Goal: Information Seeking & Learning: Learn about a topic

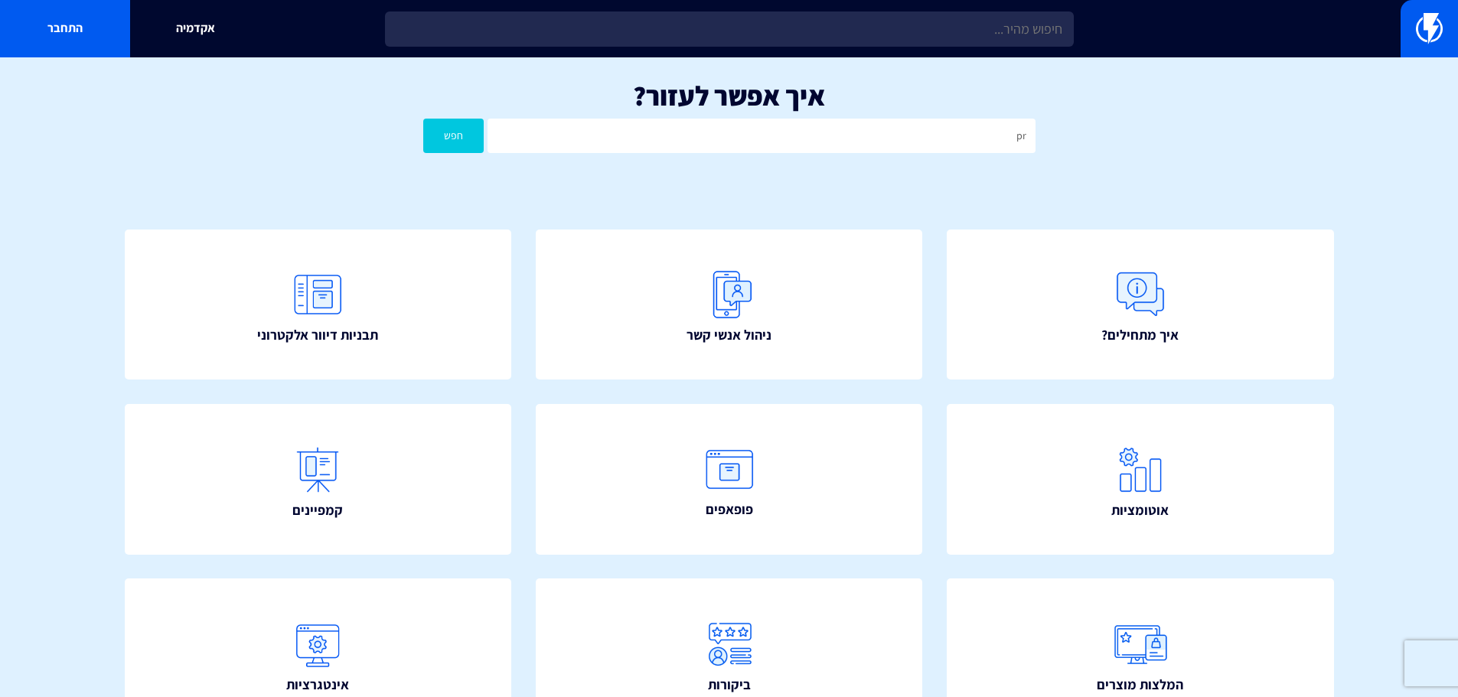
type input "p"
type input "]"
type input "פרסונליזציה"
click at [423, 119] on button "חפש" at bounding box center [453, 136] width 61 height 34
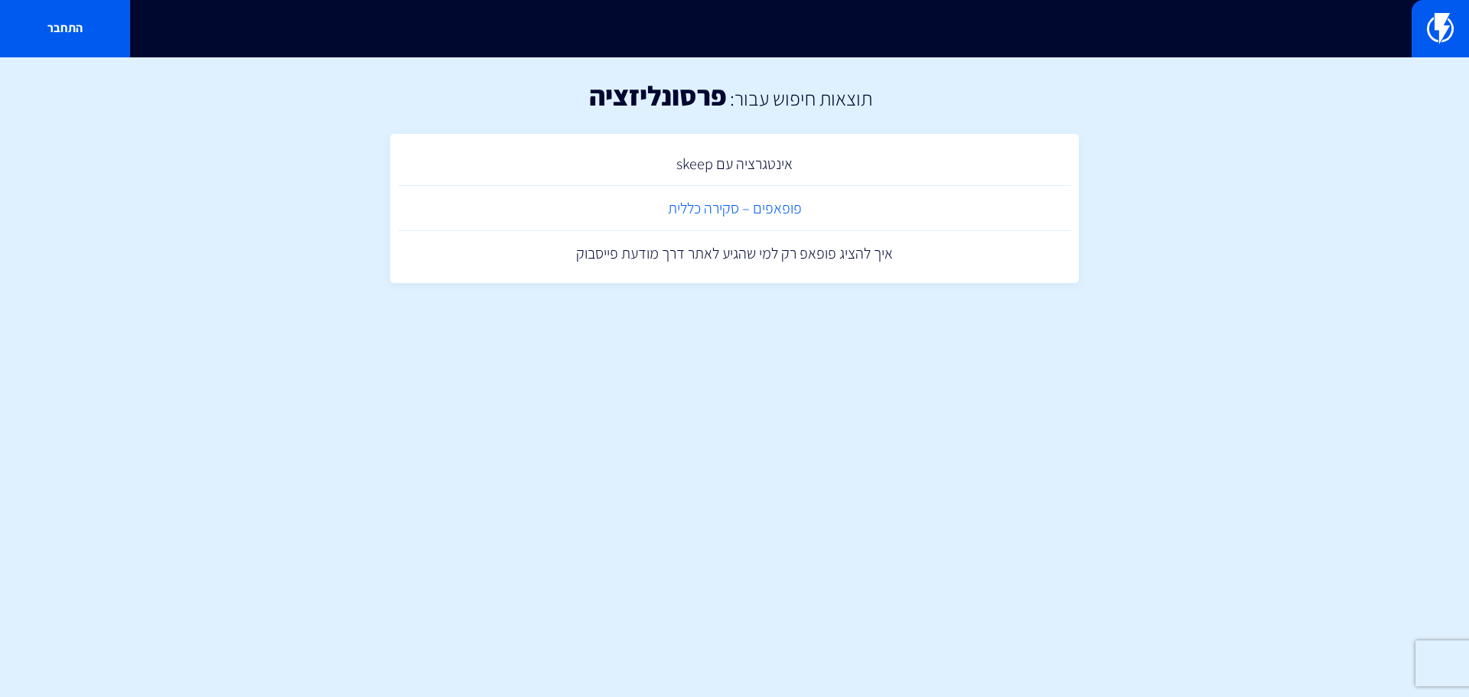
click at [724, 216] on link "פופאפים – סקירה כללית" at bounding box center [734, 208] width 673 height 45
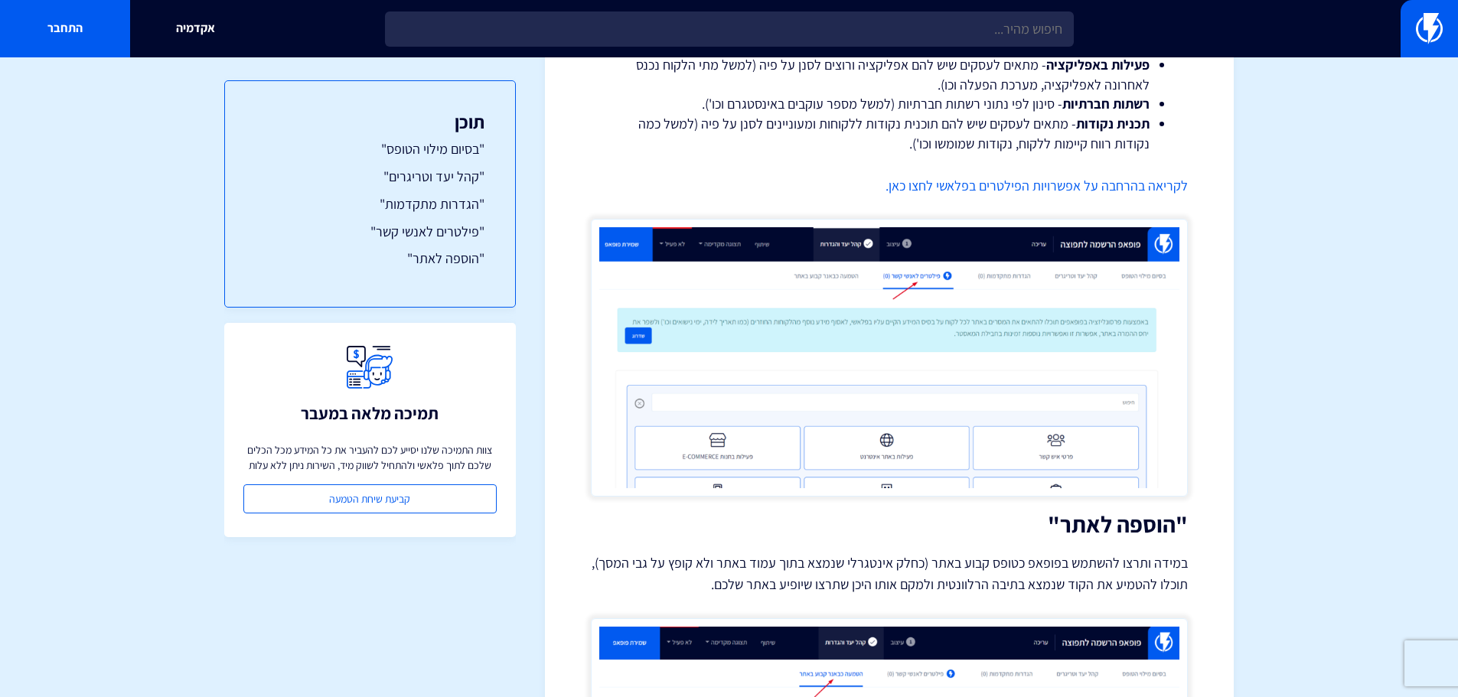
scroll to position [4198, 0]
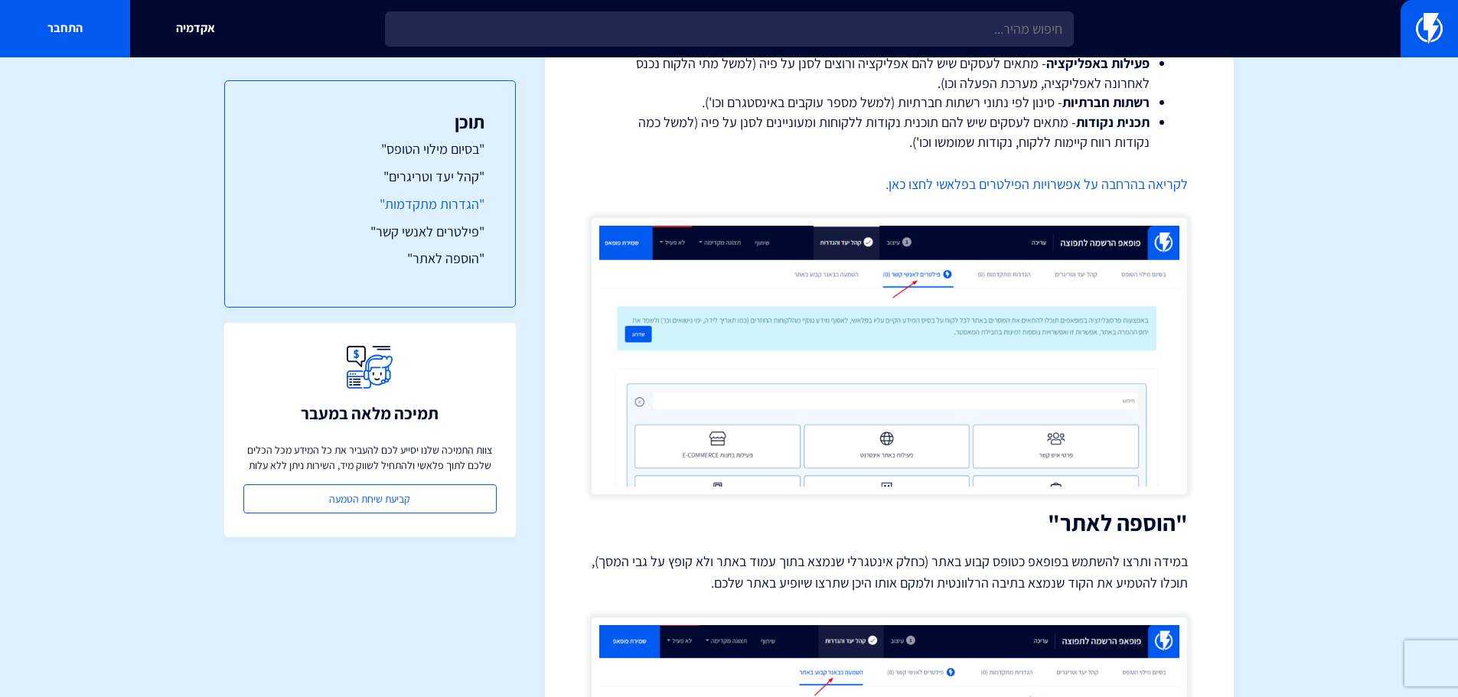
click at [428, 203] on link ""הגדרות מתקדמות"" at bounding box center [370, 204] width 229 height 20
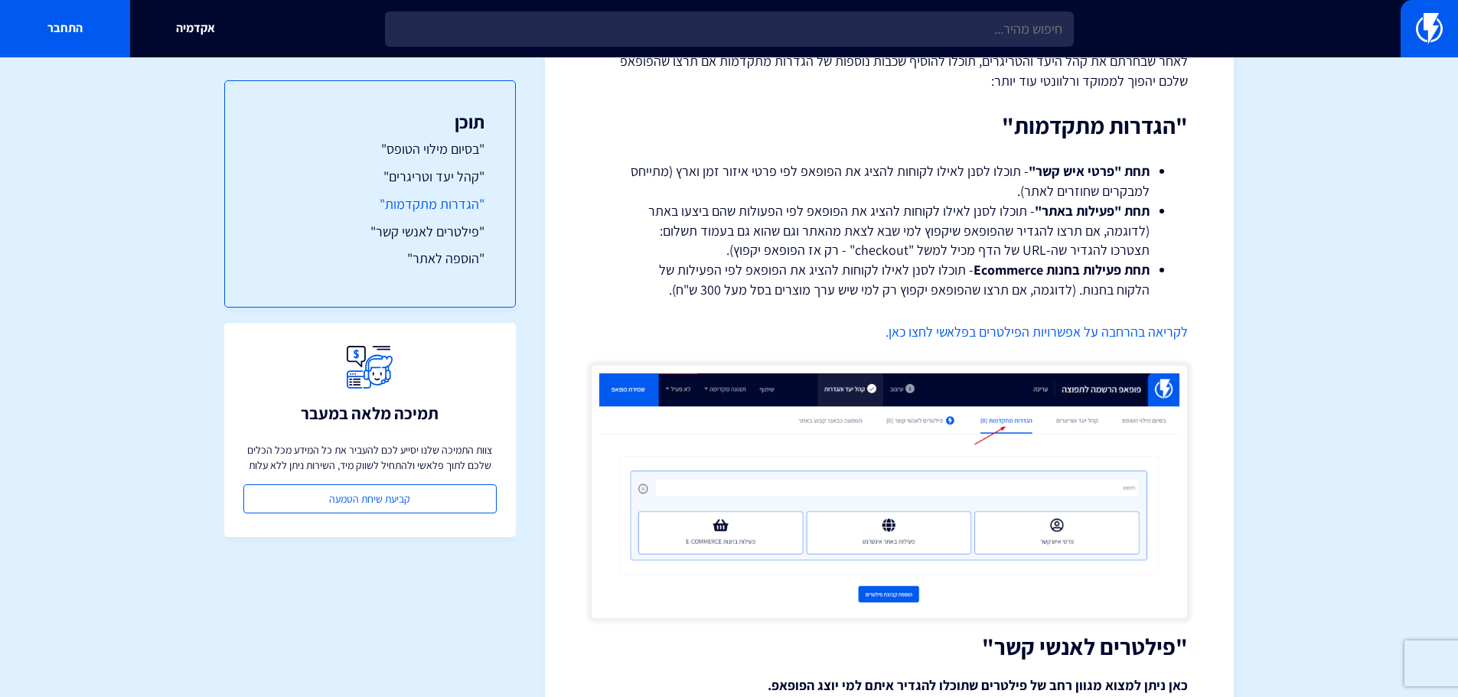
scroll to position [3269, 0]
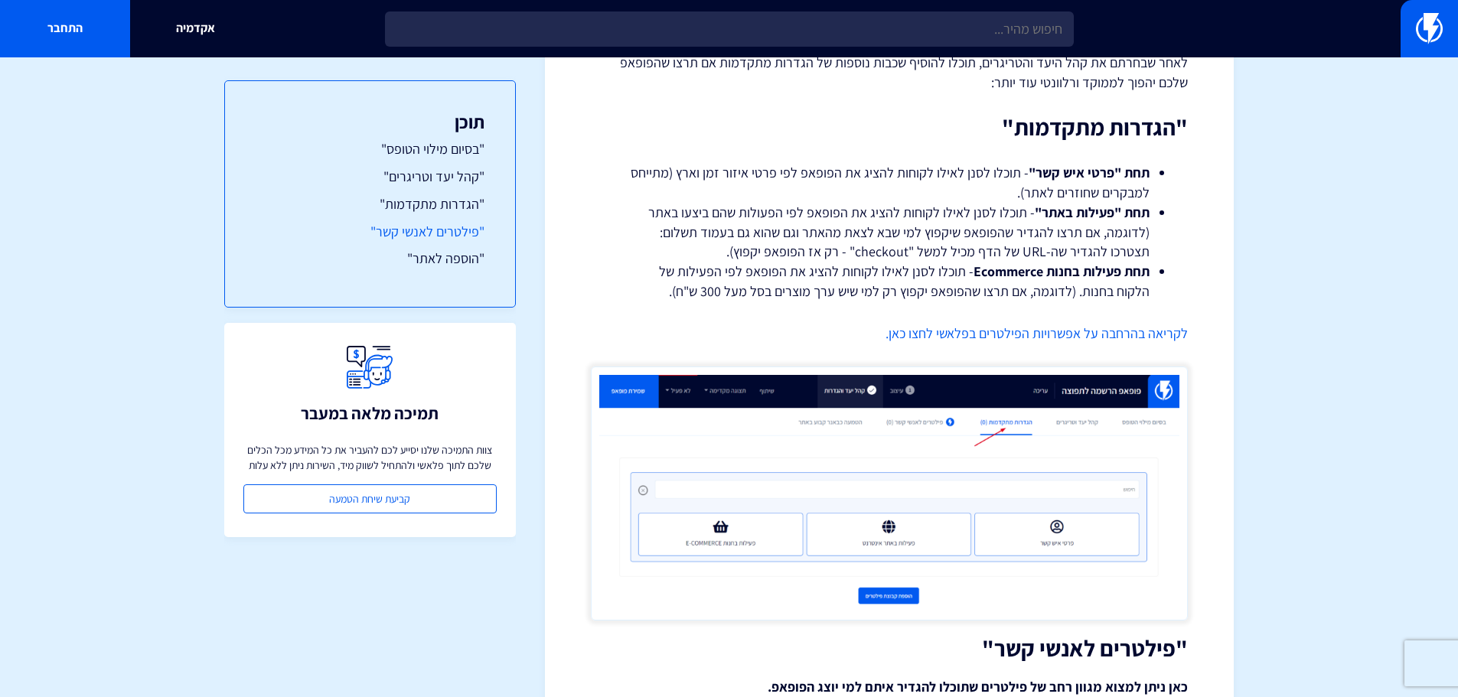
click at [426, 236] on link ""פילטרים לאנשי קשר"" at bounding box center [370, 232] width 229 height 20
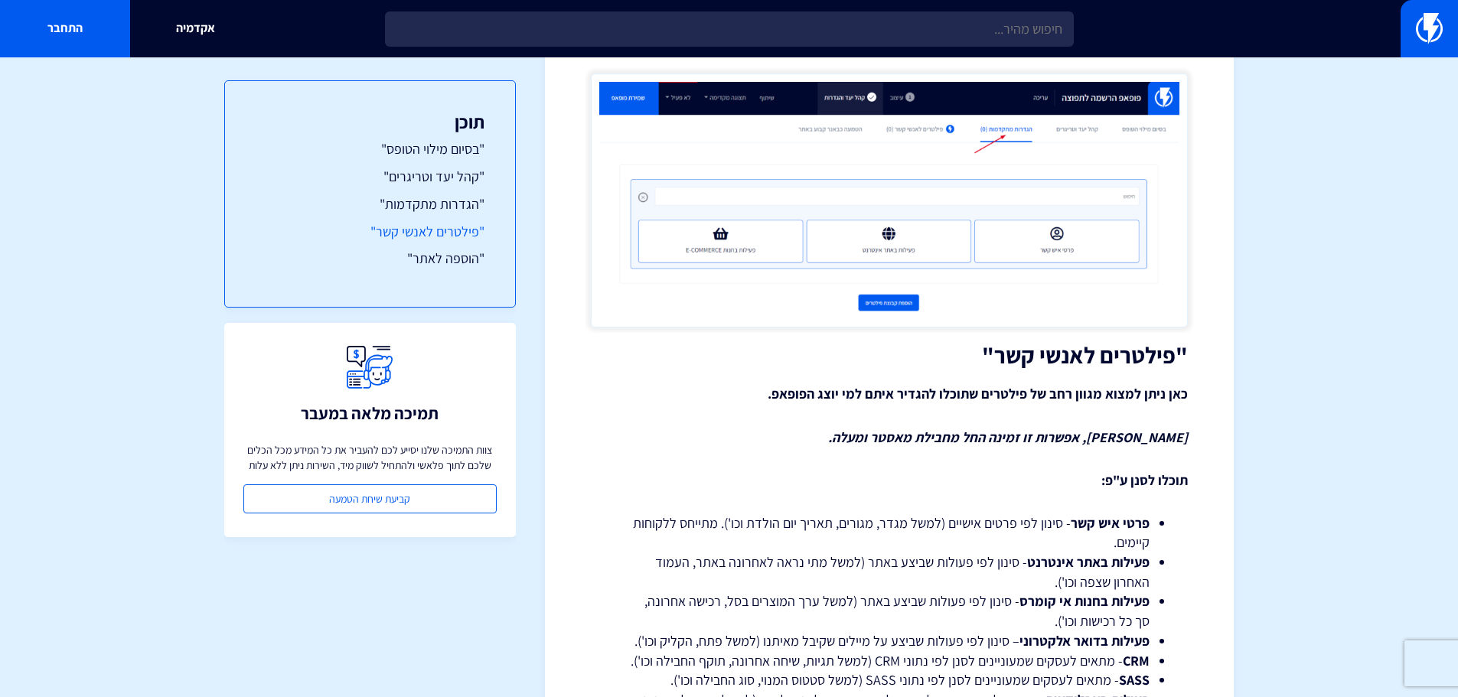
scroll to position [3790, 0]
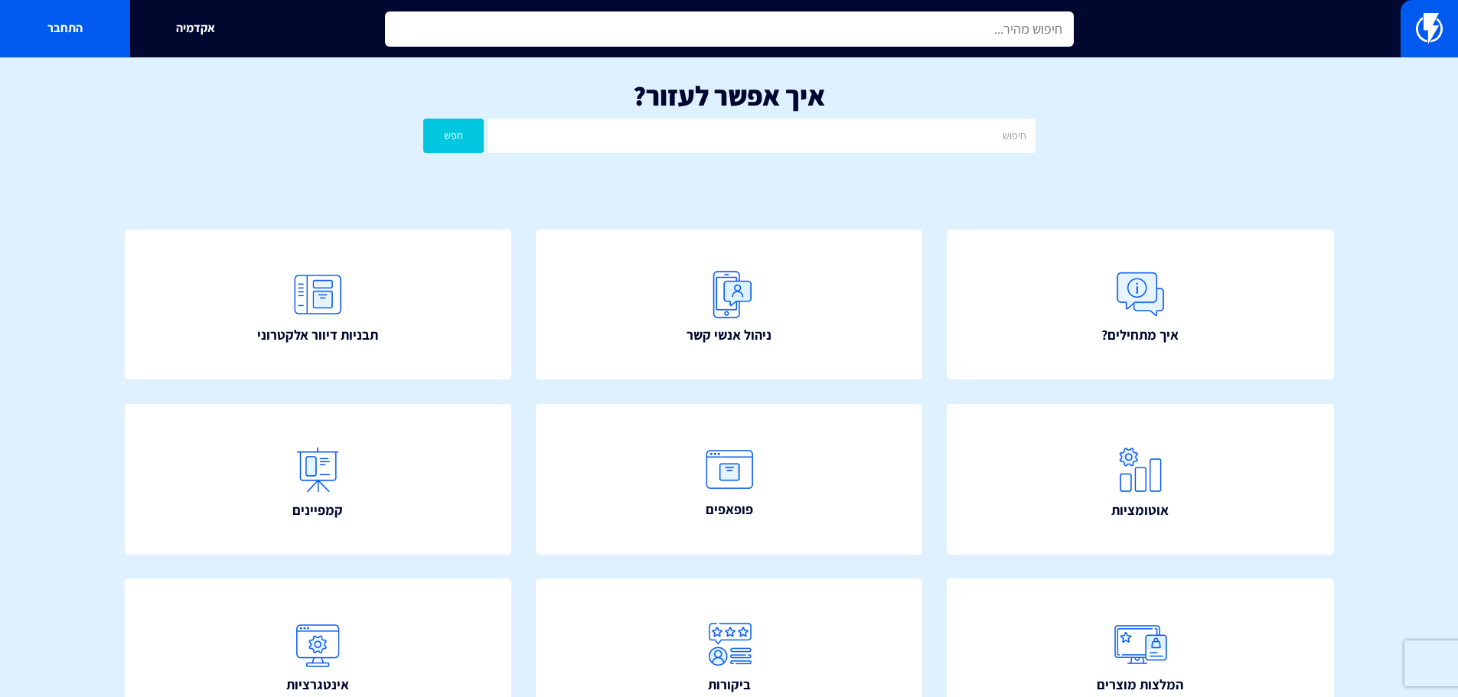
click at [916, 37] on input "text" at bounding box center [729, 28] width 689 height 35
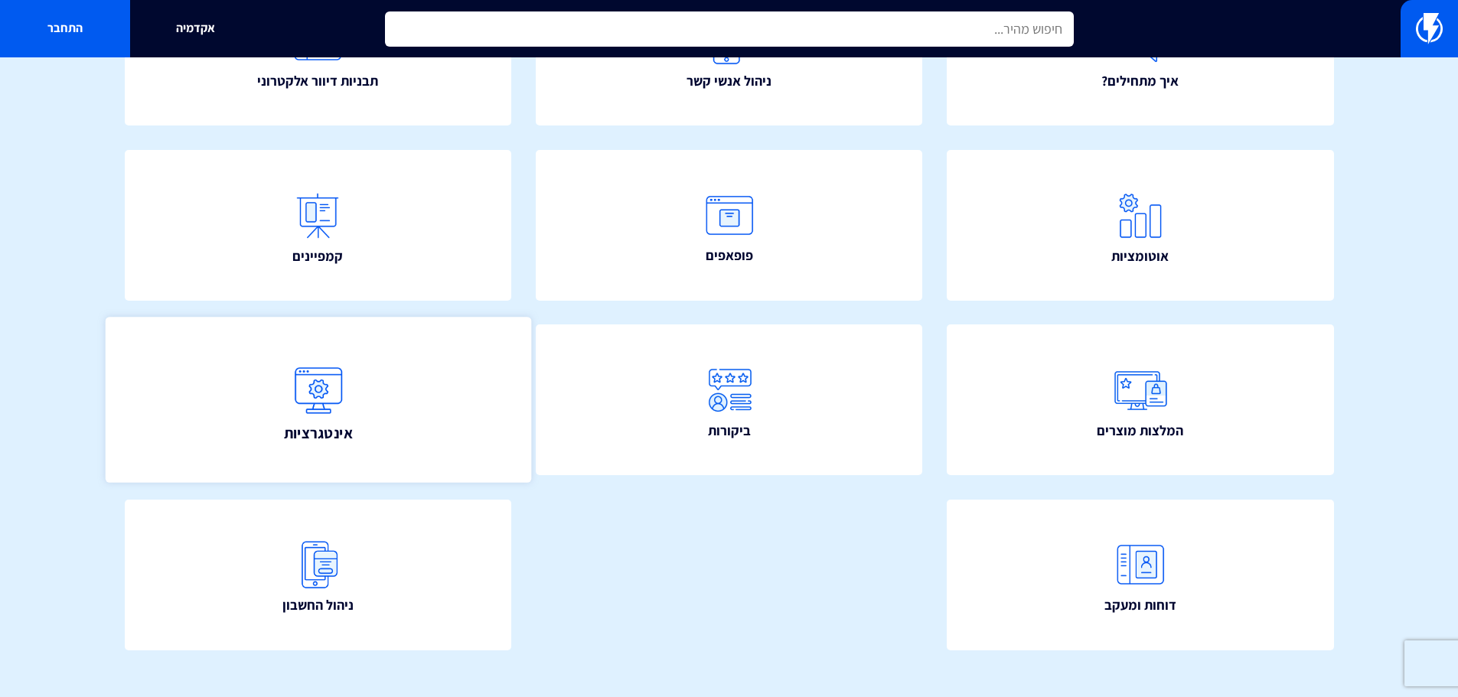
scroll to position [277, 0]
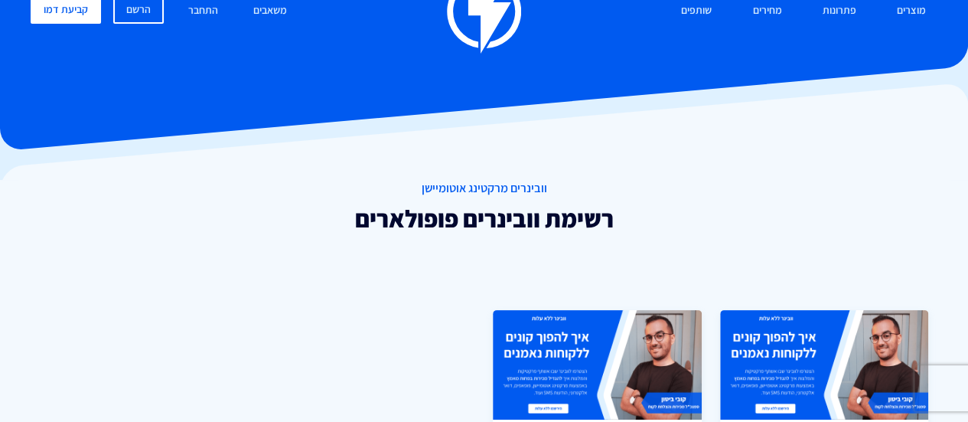
scroll to position [41, 0]
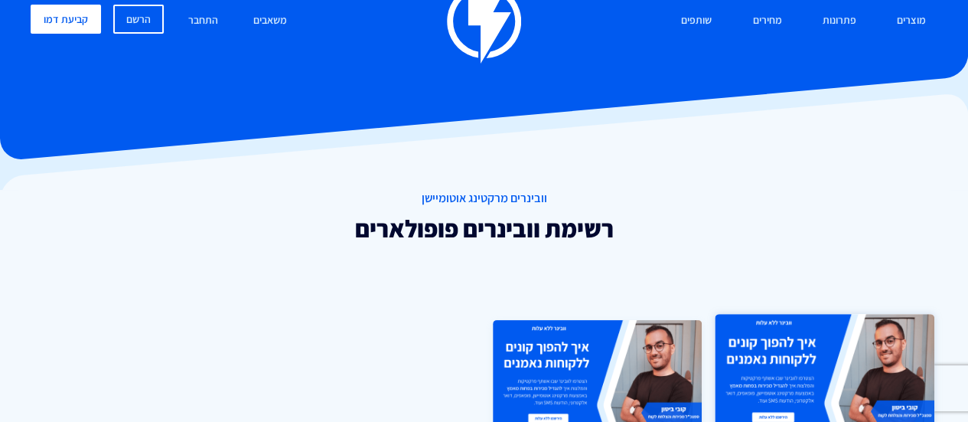
click at [832, 357] on img at bounding box center [824, 371] width 219 height 115
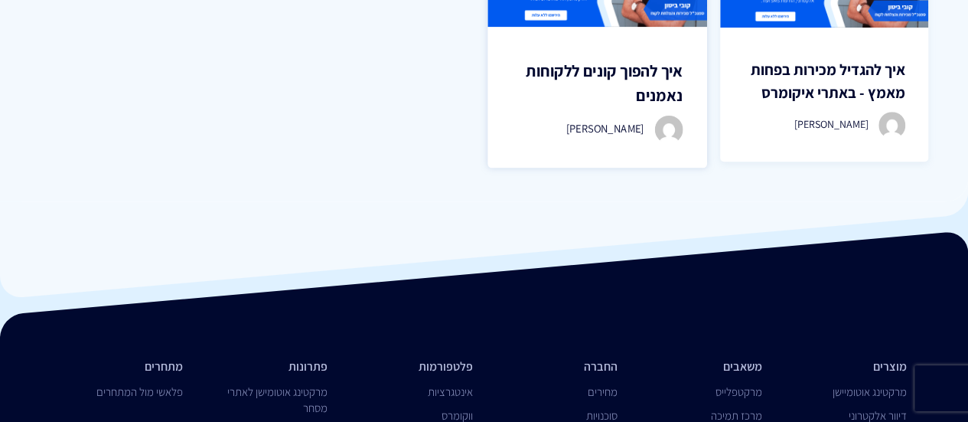
scroll to position [271, 0]
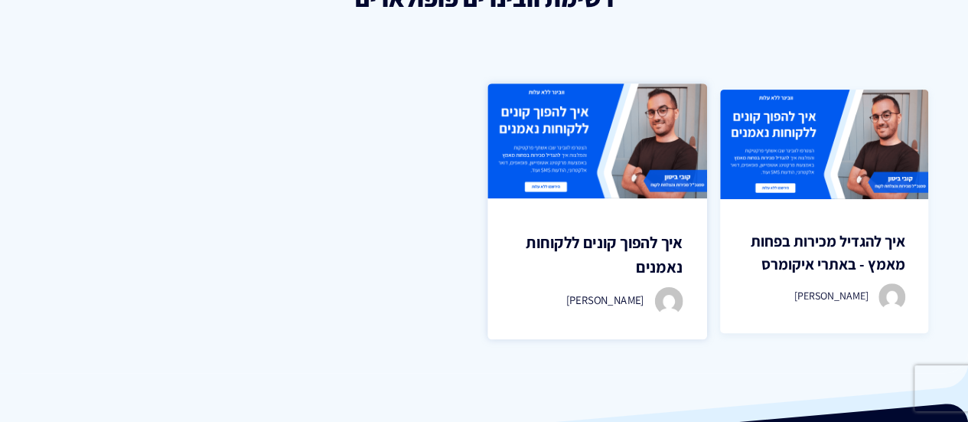
click at [564, 147] on img at bounding box center [597, 140] width 219 height 115
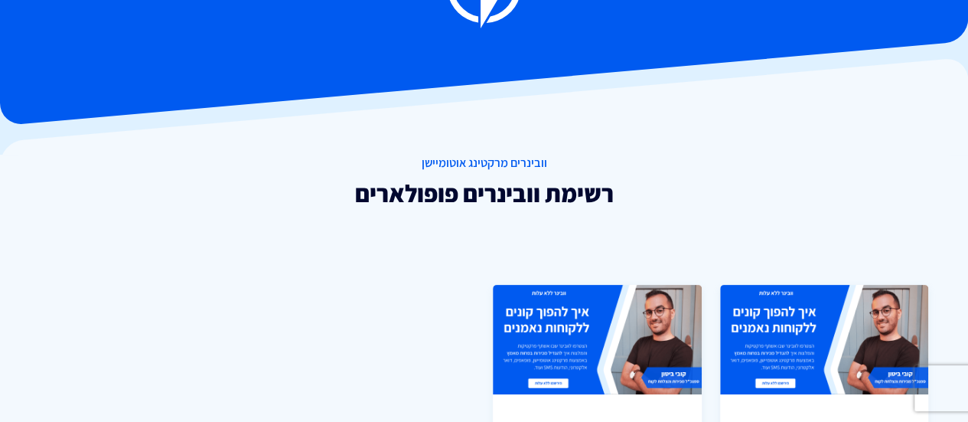
scroll to position [0, 0]
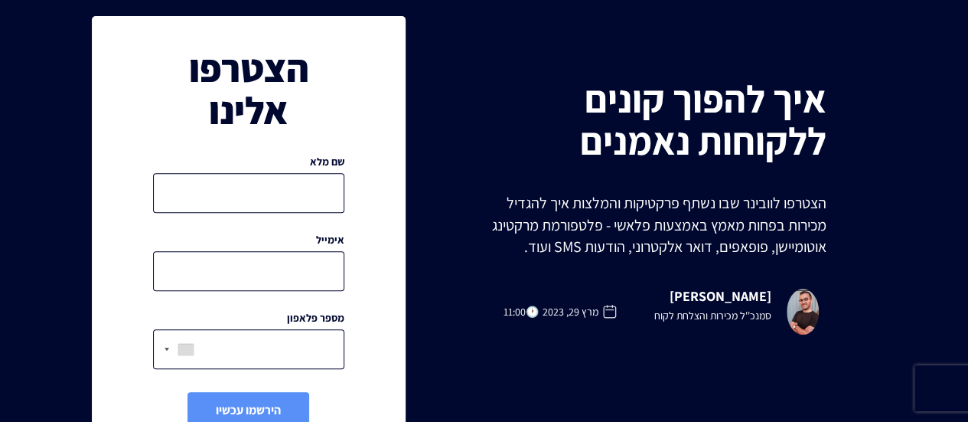
scroll to position [306, 0]
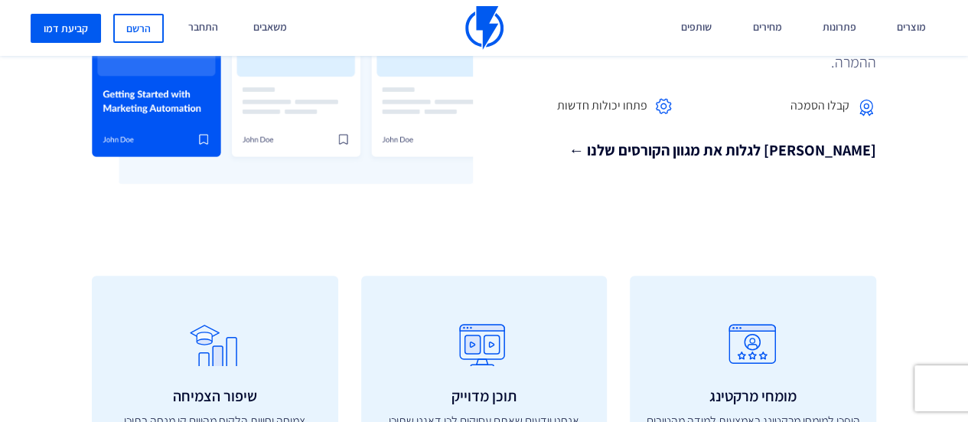
scroll to position [536, 0]
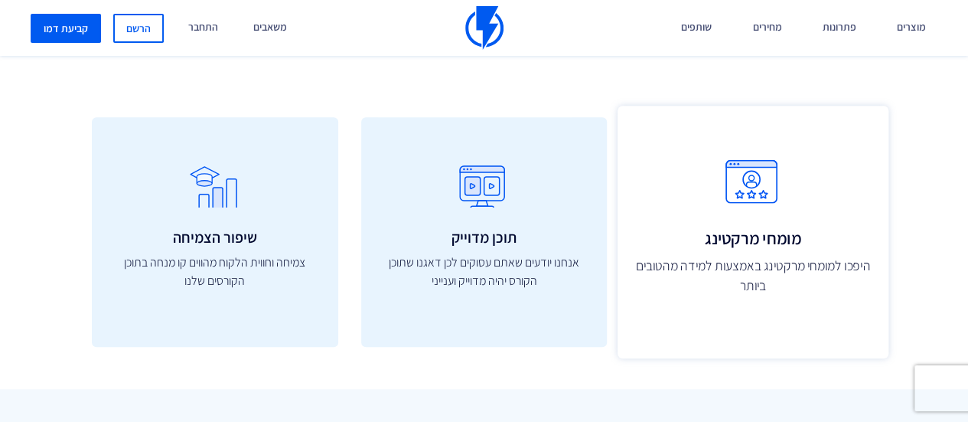
click at [728, 244] on h3 "מומחי מרקטינג" at bounding box center [752, 237] width 237 height 18
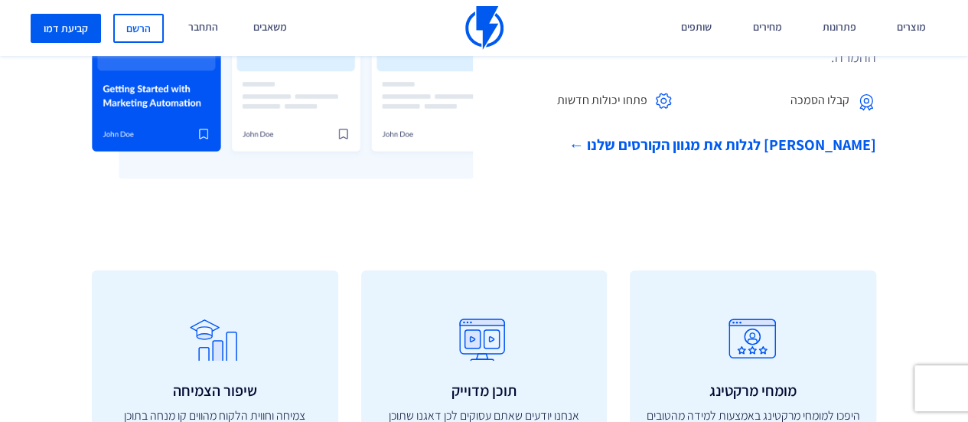
click at [811, 146] on link "[PERSON_NAME] לגלות את מגוון הקורסים שלנו ←" at bounding box center [686, 145] width 381 height 22
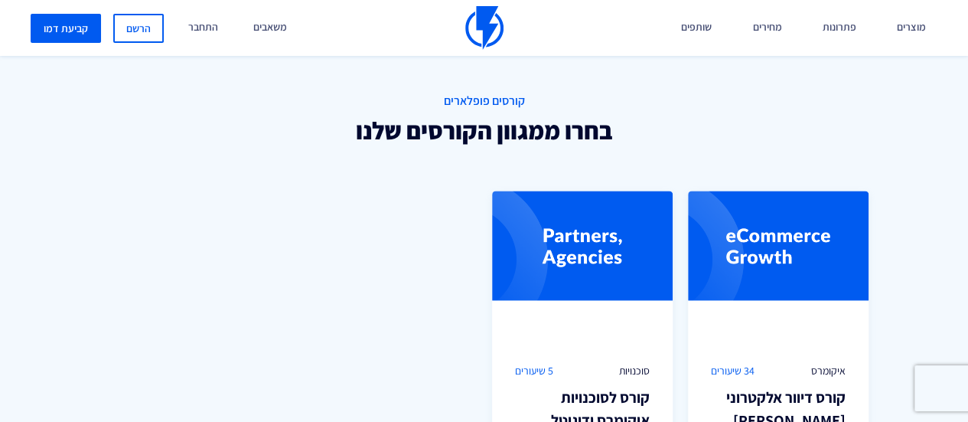
scroll to position [1077, 0]
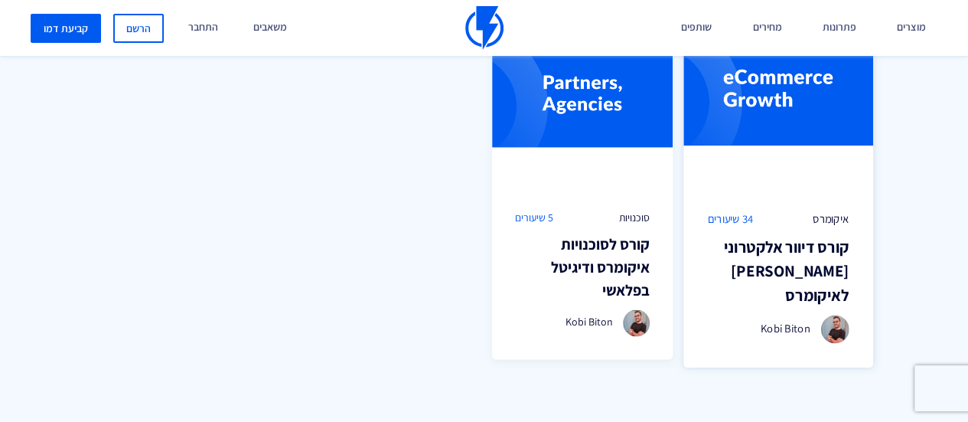
click at [759, 247] on h3 "קורס דיוור אלקטרוני ומרקטינג אוטומיישן לאיקומרס" at bounding box center [779, 270] width 142 height 73
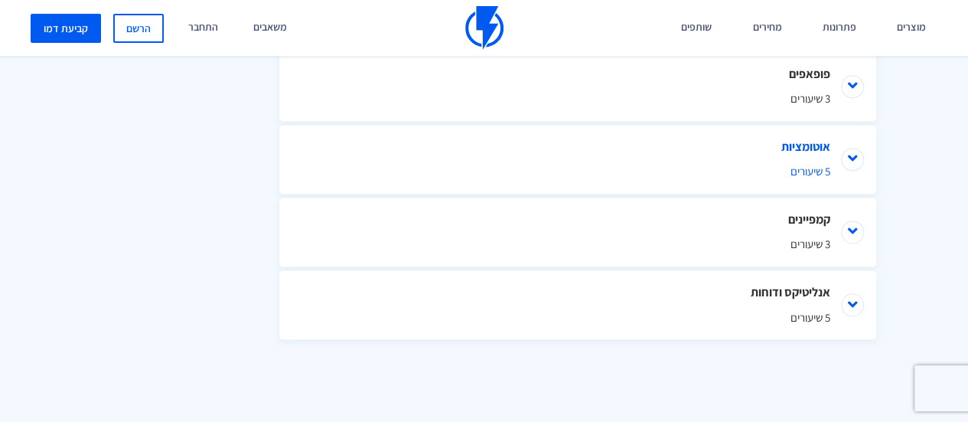
scroll to position [1071, 0]
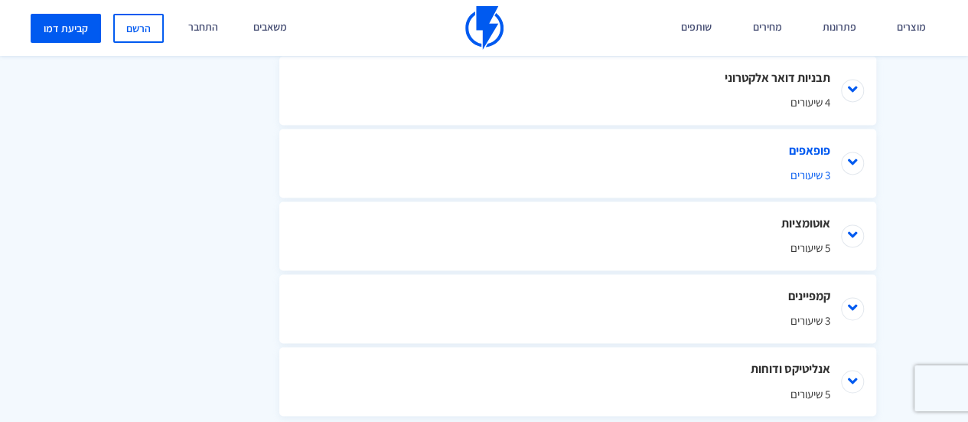
click at [837, 176] on li "פופאפים 3 שיעורים" at bounding box center [577, 163] width 597 height 69
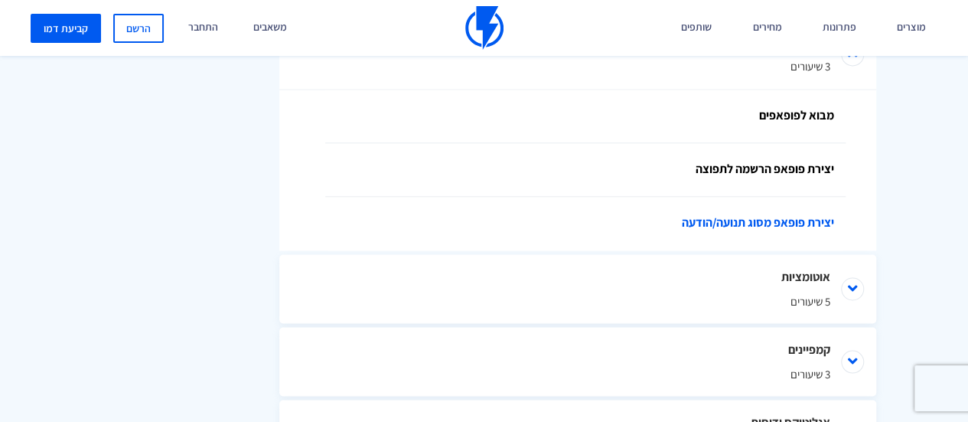
scroll to position [1155, 0]
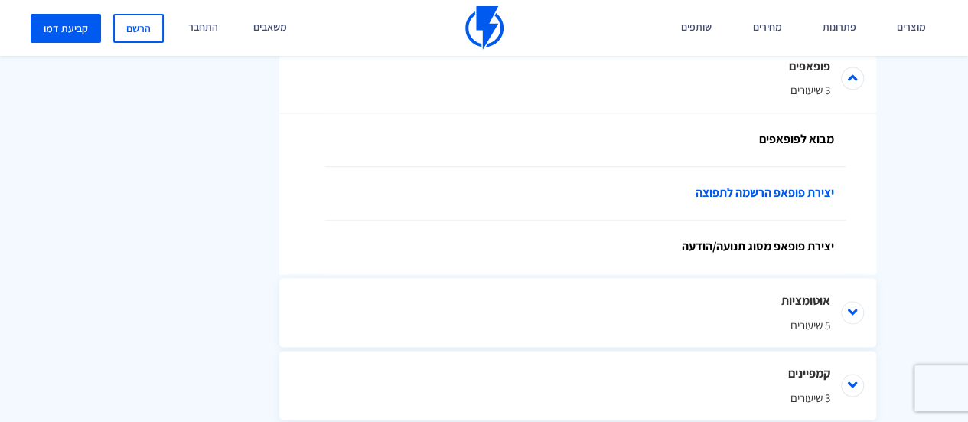
click at [800, 178] on link "יצירת פופאפ הרשמה לתפוצה" at bounding box center [585, 194] width 520 height 54
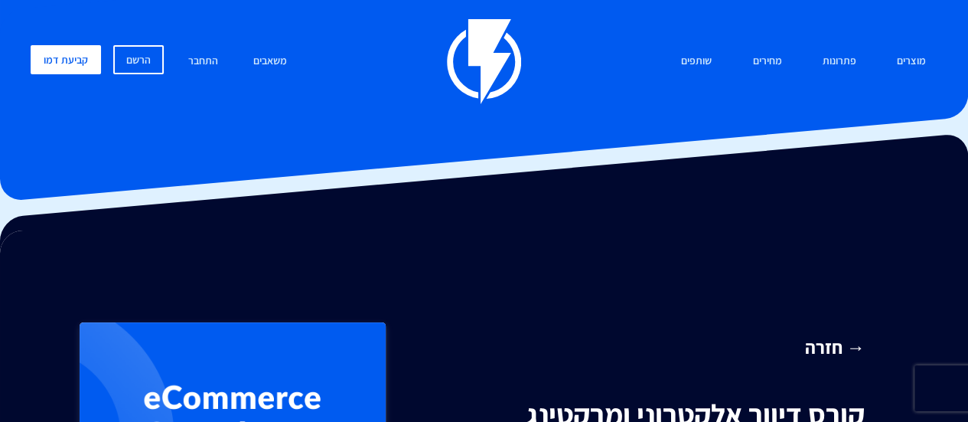
click at [857, 359] on link "→ חזרה" at bounding box center [647, 347] width 435 height 26
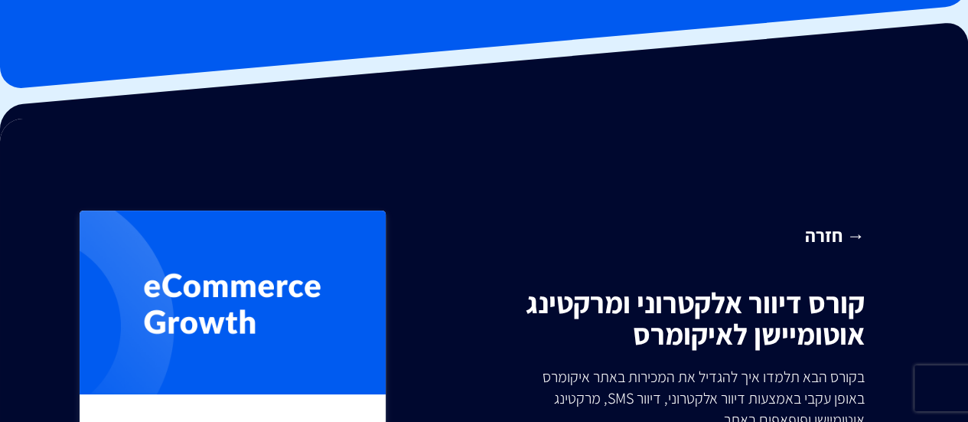
scroll to position [306, 0]
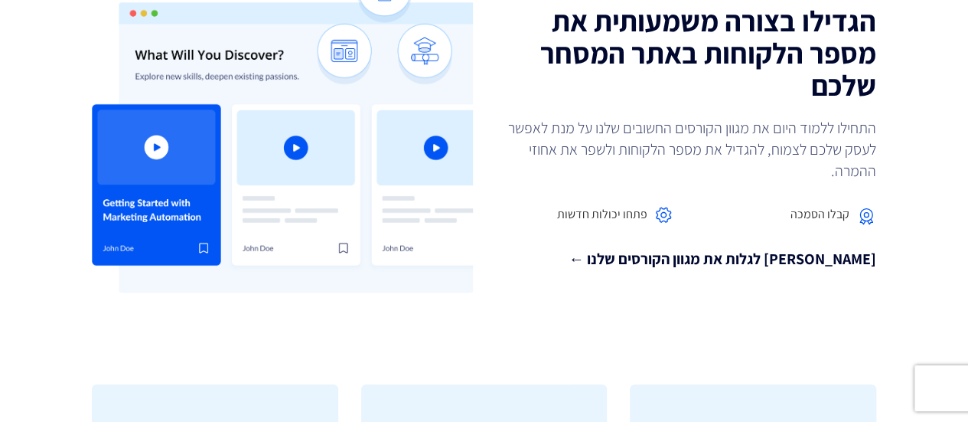
scroll to position [306, 0]
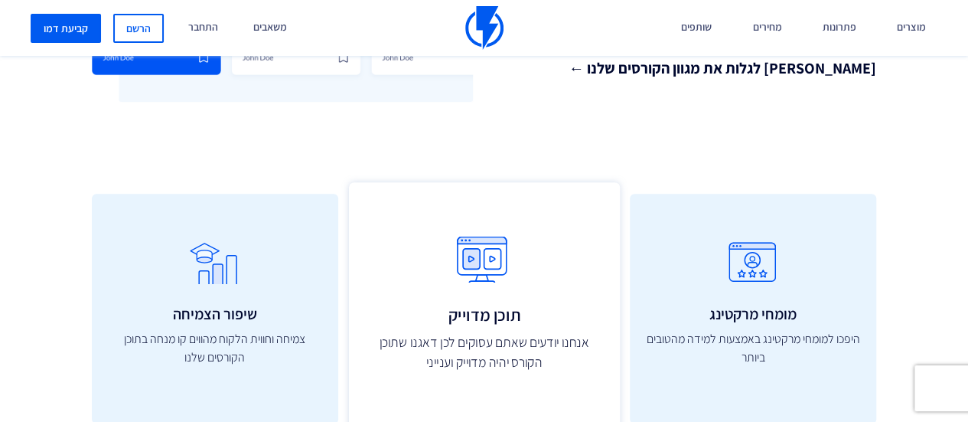
scroll to position [536, 0]
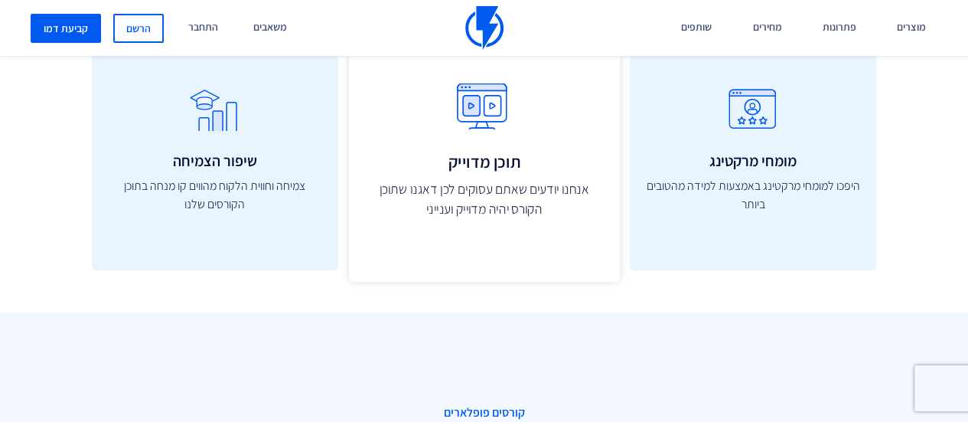
click at [502, 213] on p "אנחנו יודעים שאתם עסוקים לכן דאגנו שתוכן הקורס יהיה מדוייק וענייני" at bounding box center [484, 199] width 237 height 41
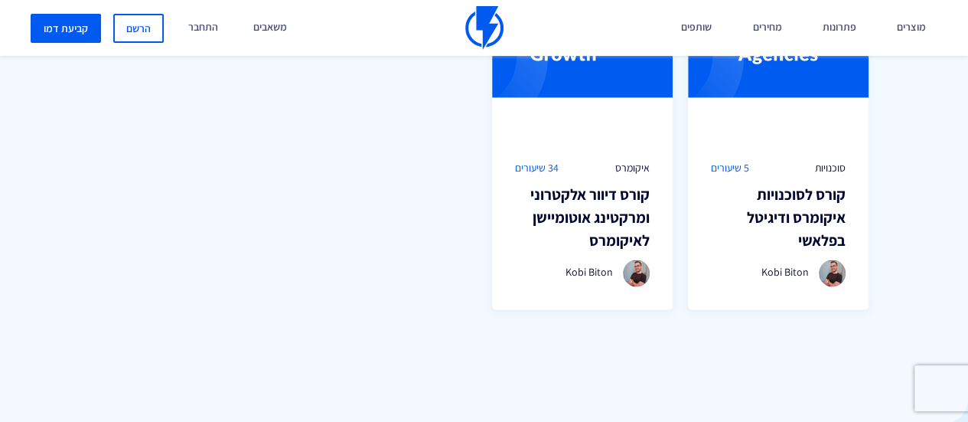
scroll to position [1148, 0]
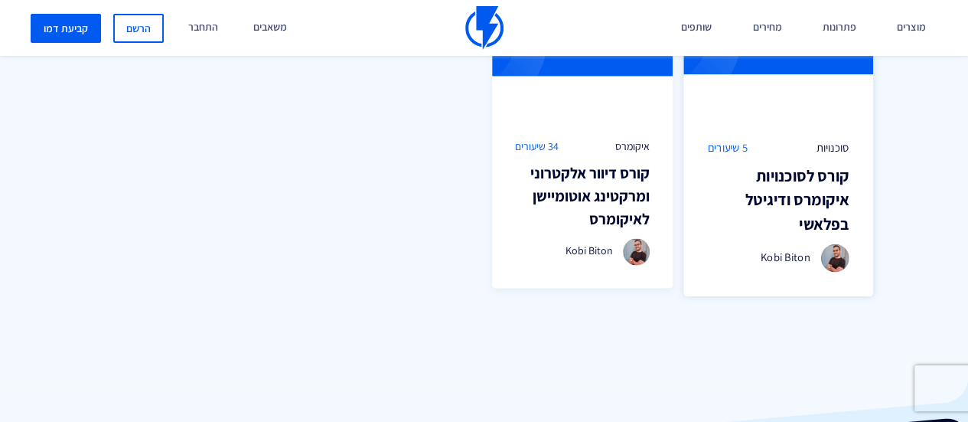
click at [743, 218] on h3 "קורס לסוכנויות איקומרס ודיגיטל בפלאשי" at bounding box center [779, 199] width 142 height 73
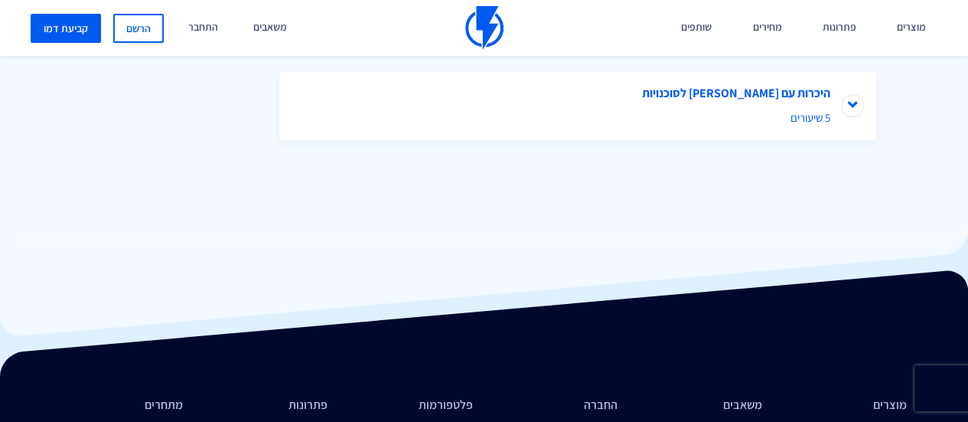
click at [826, 101] on li "היכרות עם פלאשי לסוכנויות 5 שיעורים" at bounding box center [577, 105] width 597 height 69
